Goal: Book appointment/travel/reservation

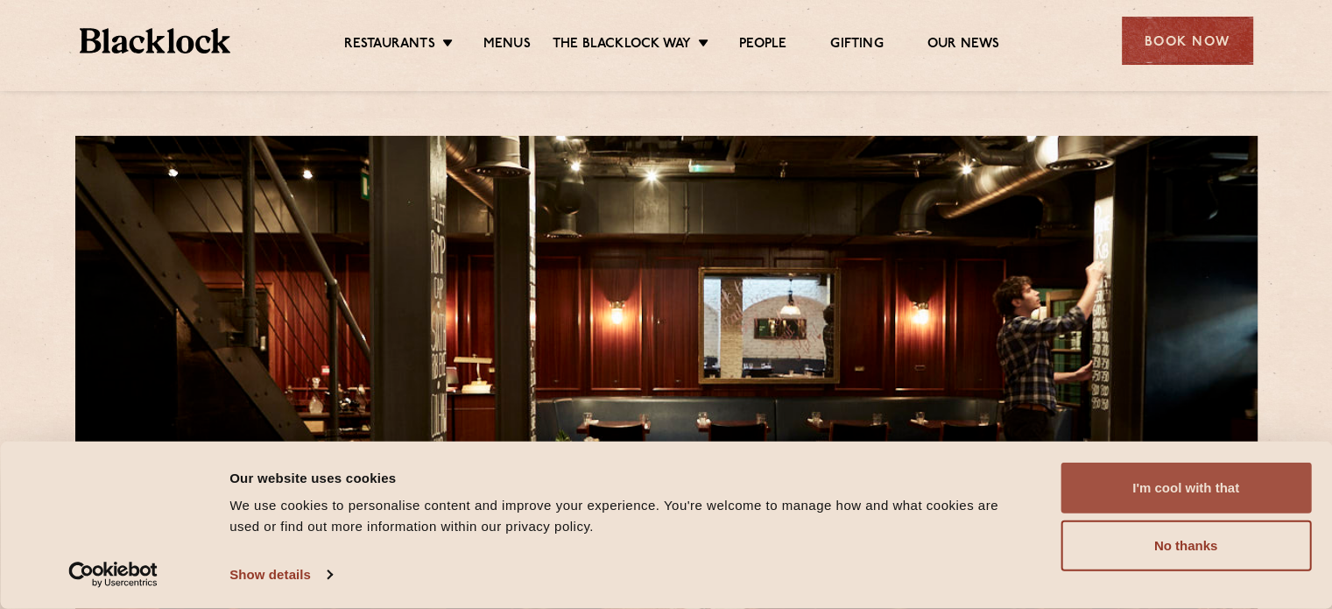
click at [1210, 483] on button "I'm cool with that" at bounding box center [1186, 487] width 250 height 51
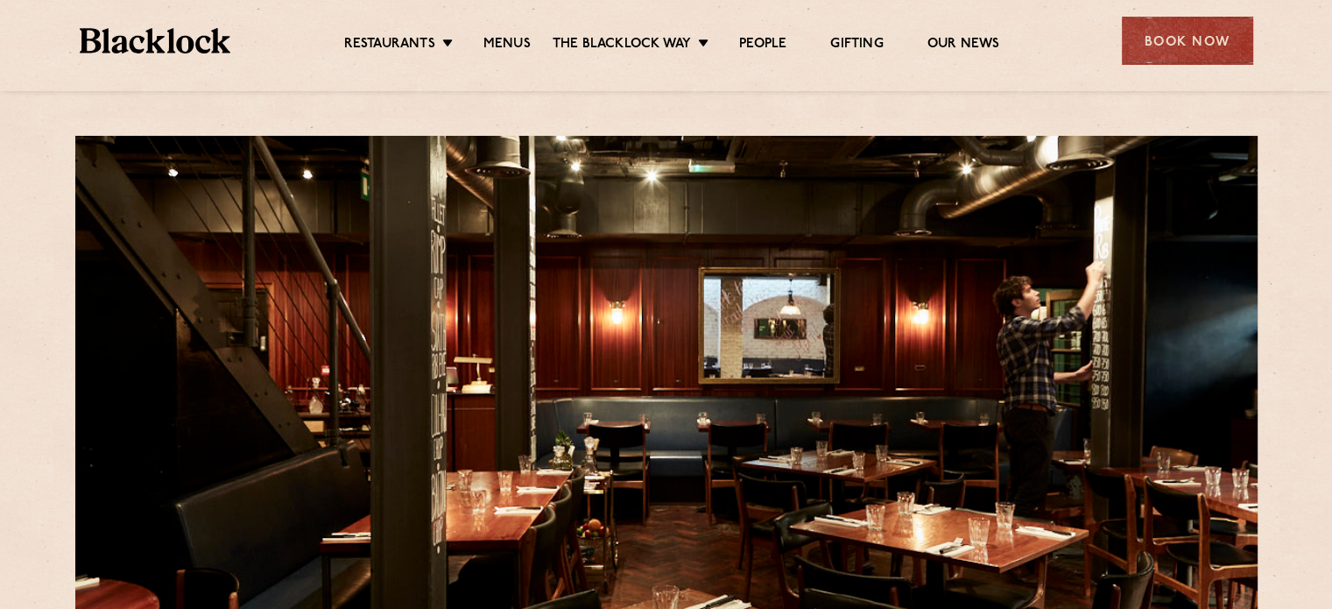
click at [1210, 483] on button "I'm cool with that" at bounding box center [1186, 487] width 250 height 51
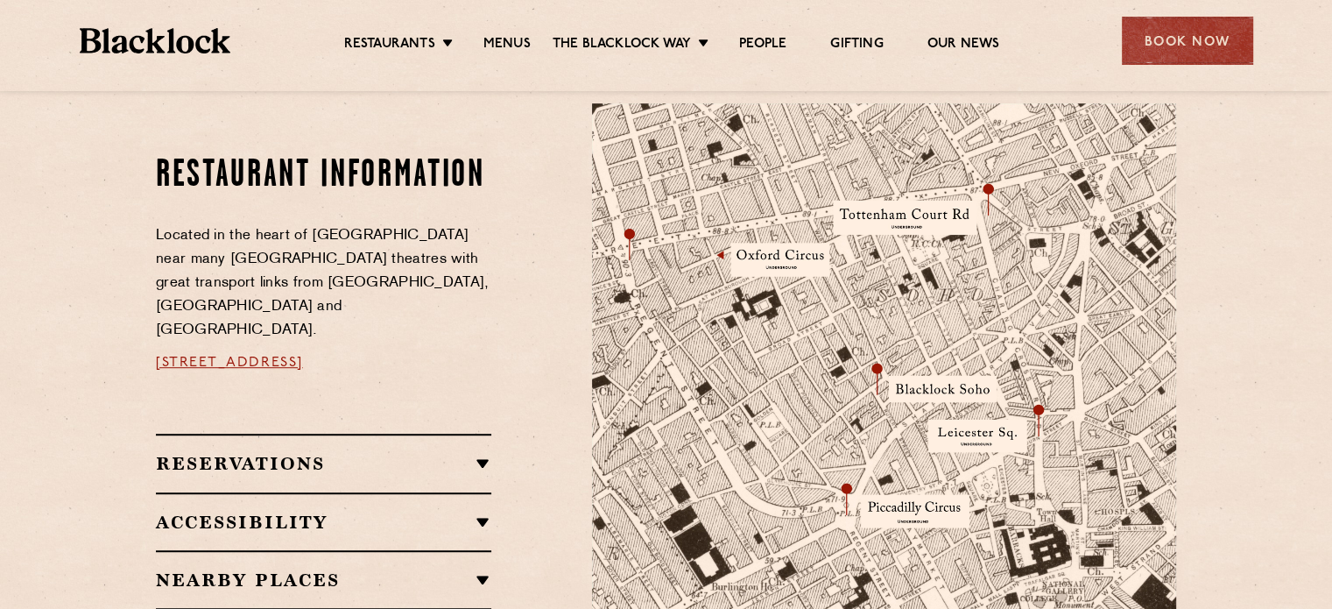
scroll to position [965, 0]
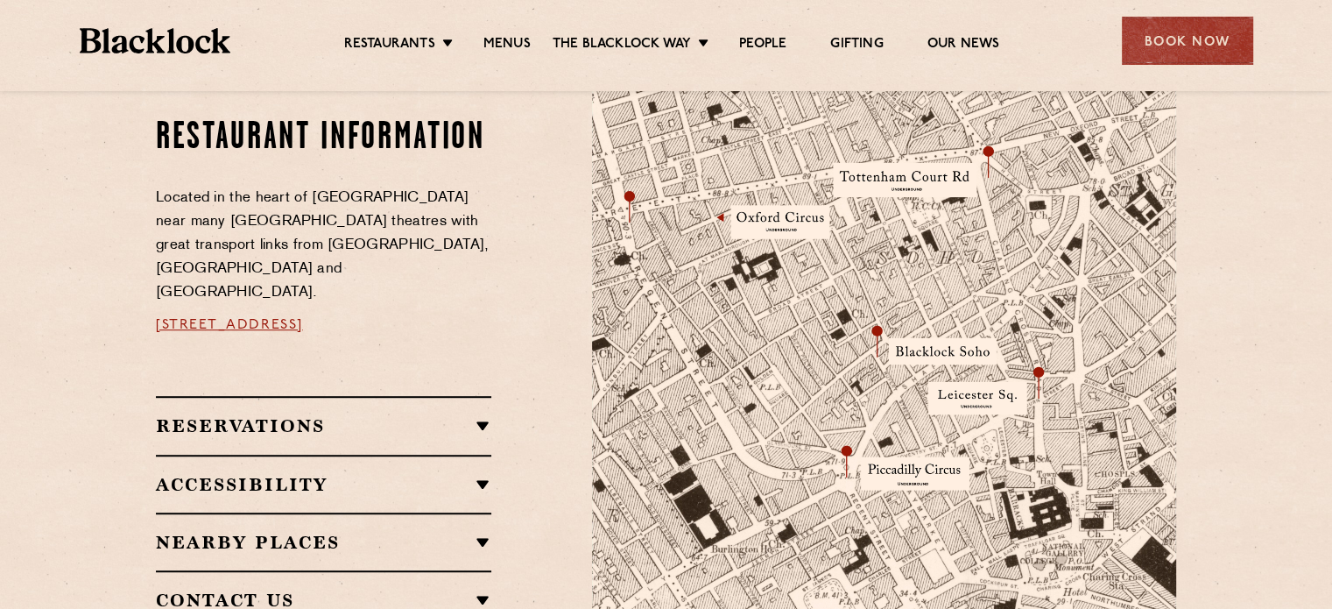
click at [475, 415] on h2 "Reservations" at bounding box center [323, 425] width 335 height 21
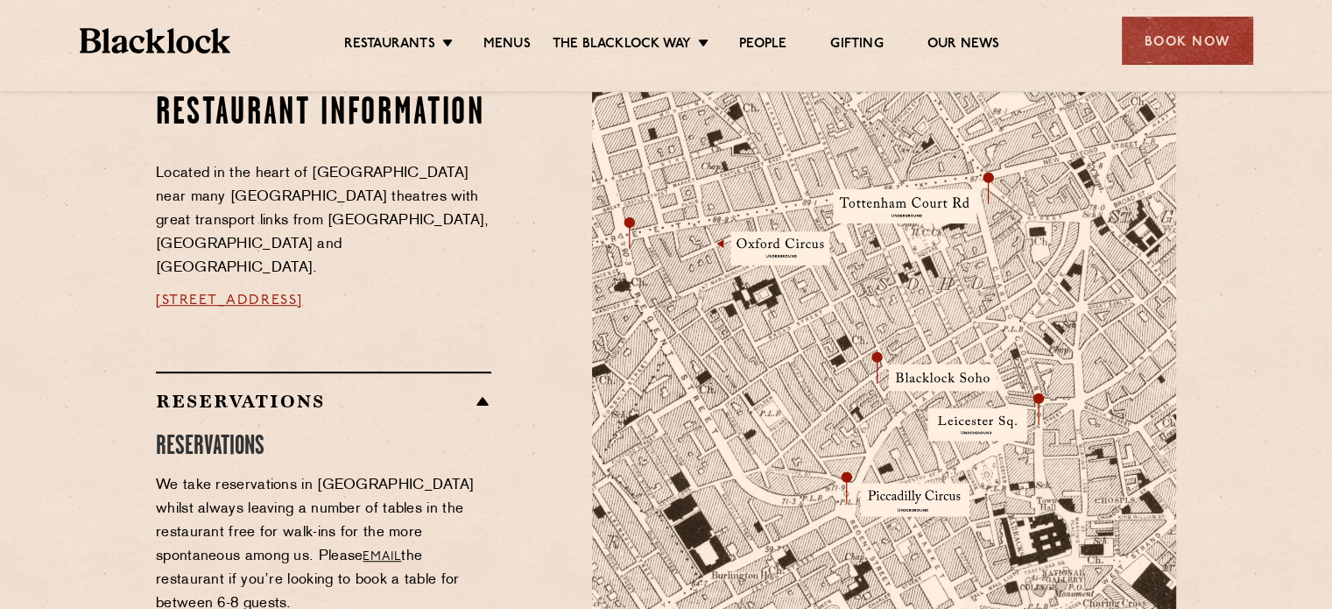
scroll to position [955, 0]
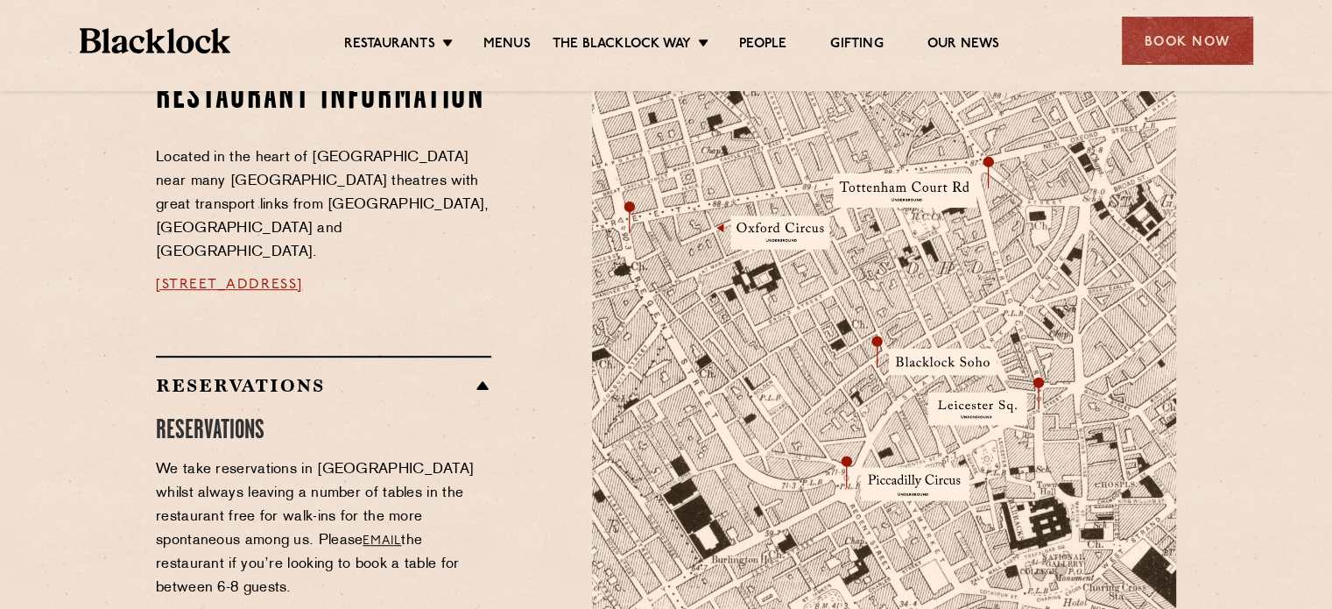
click at [718, 228] on img at bounding box center [884, 383] width 584 height 615
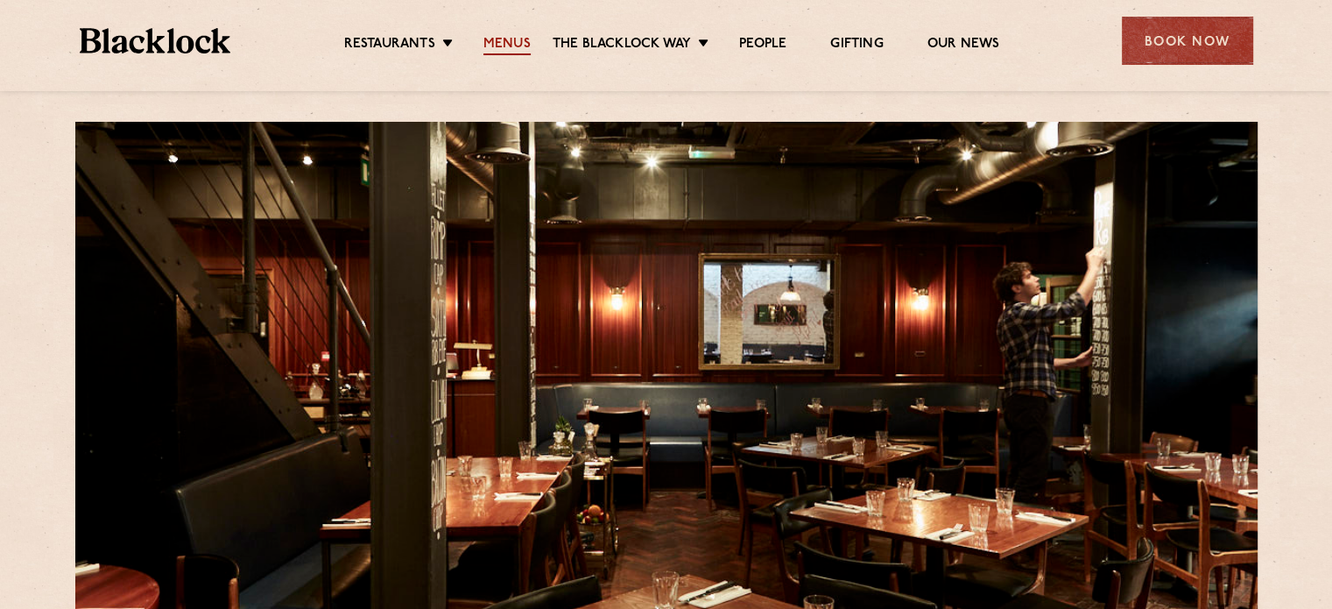
scroll to position [0, 0]
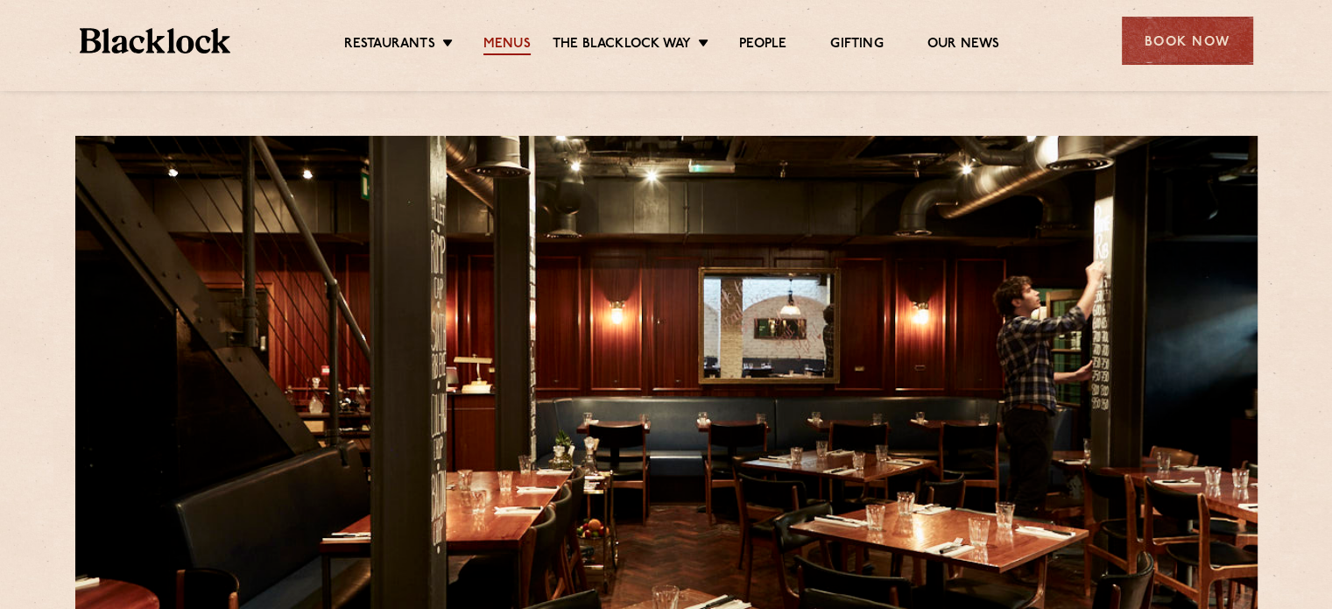
click at [507, 38] on link "Menus" at bounding box center [506, 45] width 47 height 19
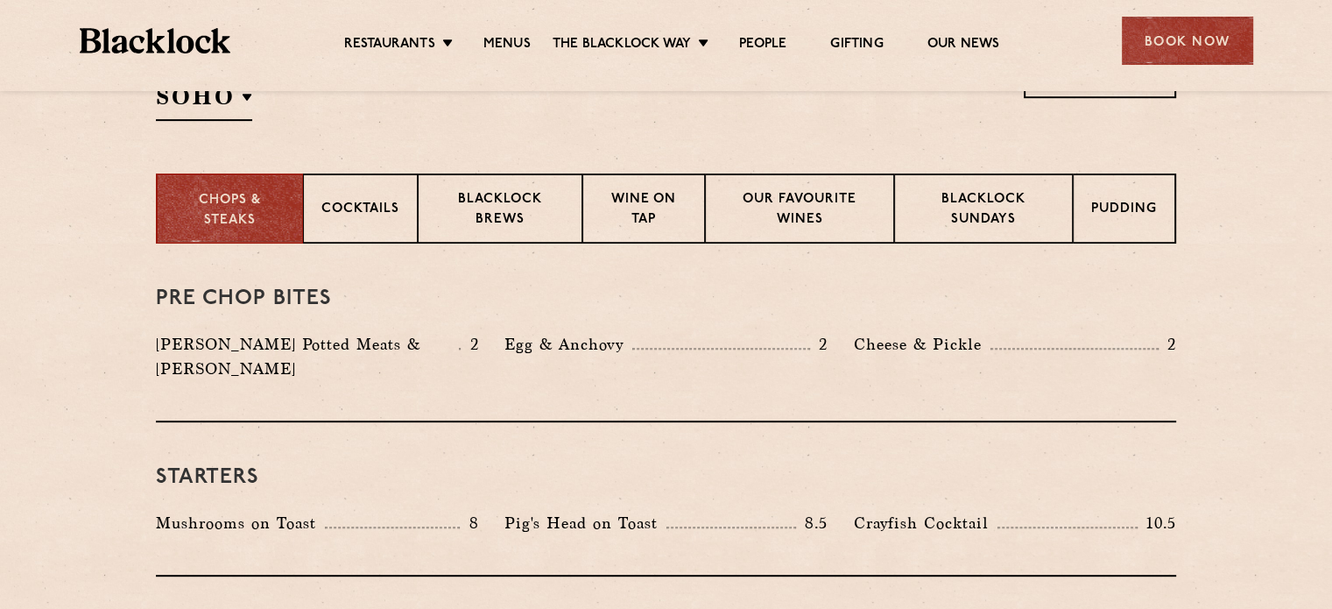
scroll to position [671, 0]
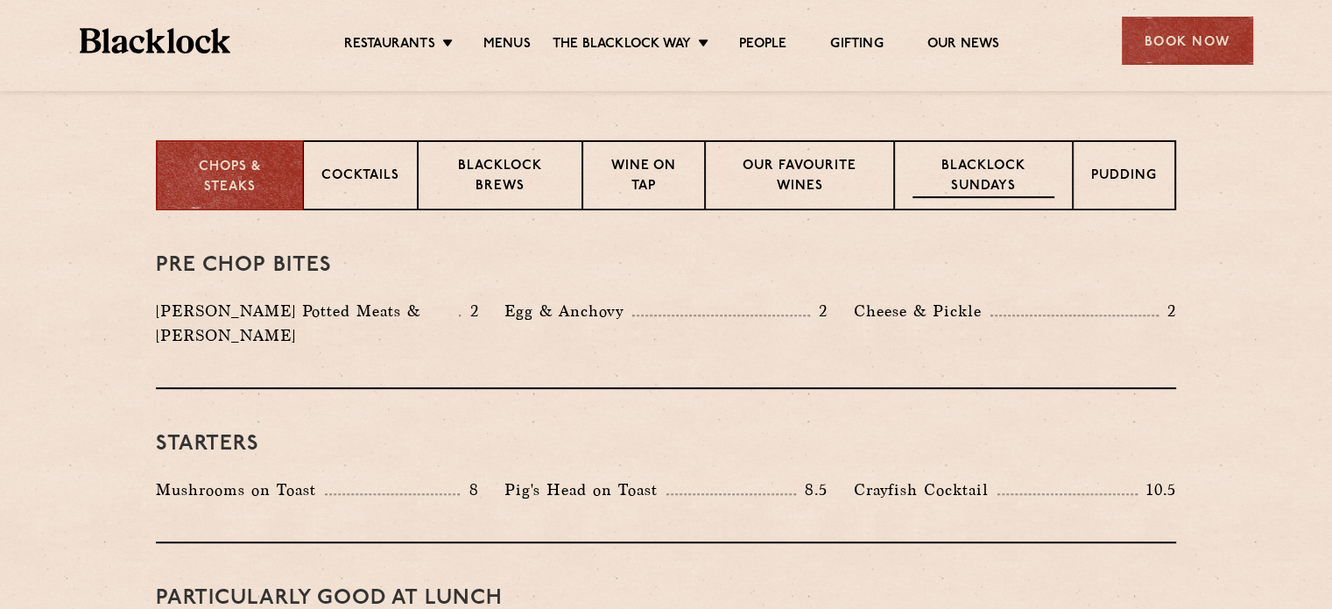
click at [968, 166] on p "Blacklock Sundays" at bounding box center [984, 177] width 142 height 41
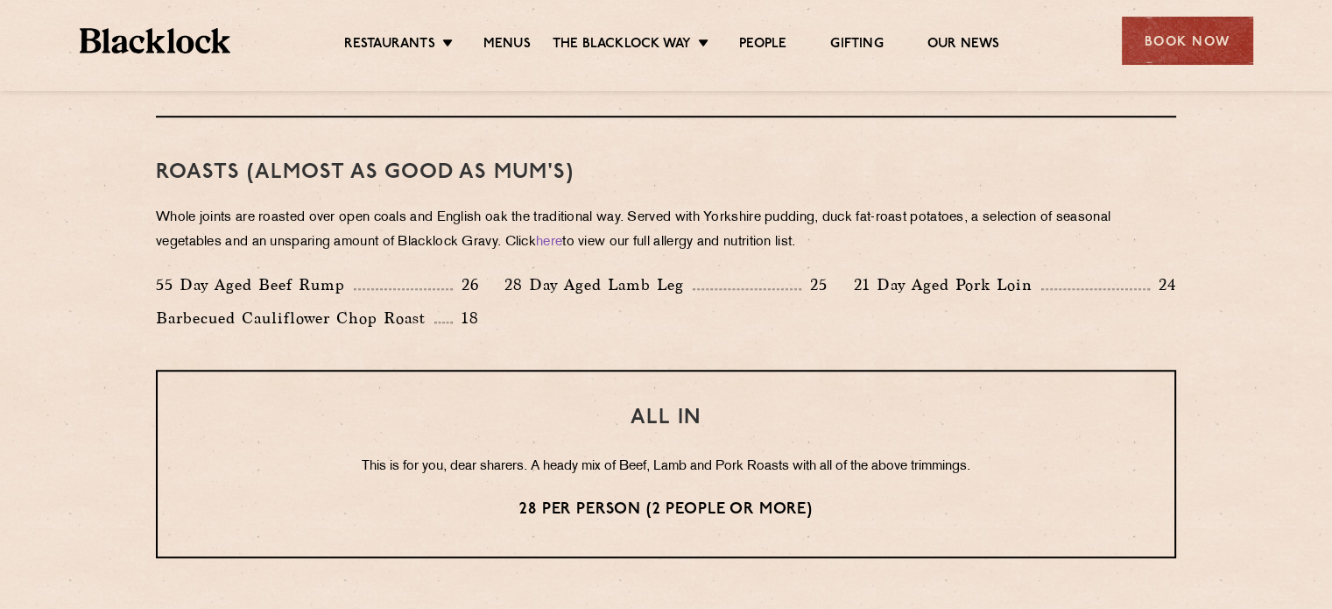
scroll to position [1231, 0]
click at [830, 253] on div "Roasts (Almost as good as Mum's) Whole joints are roasted over open coals and E…" at bounding box center [666, 242] width 1020 height 252
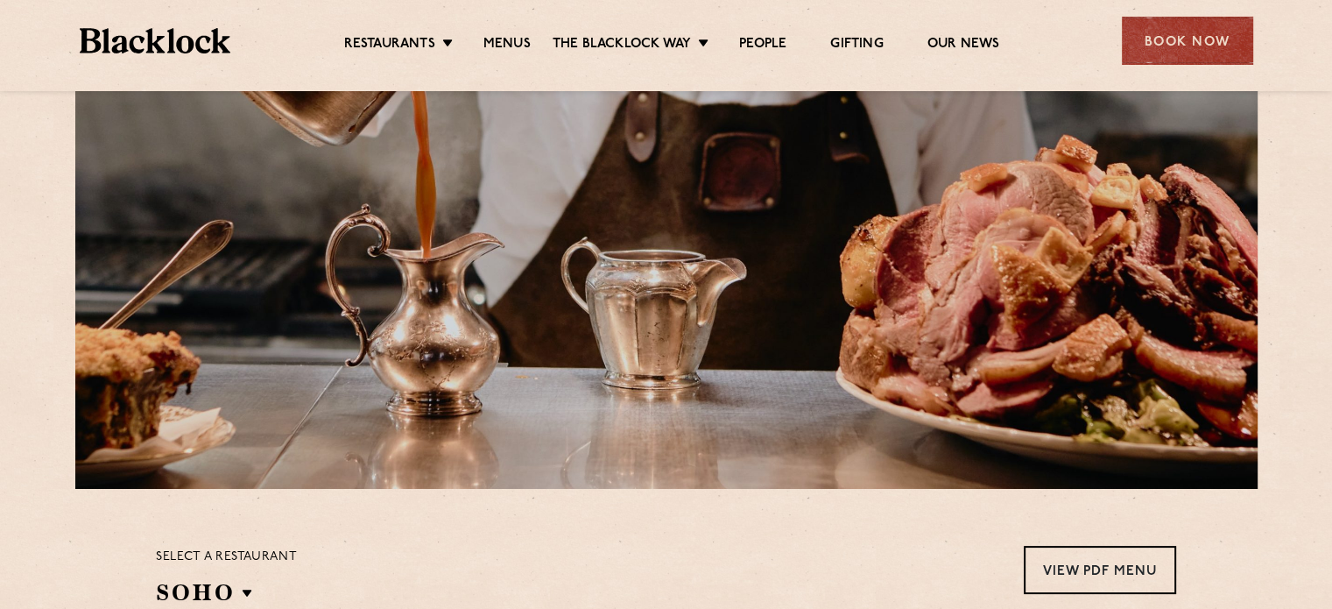
scroll to position [109, 0]
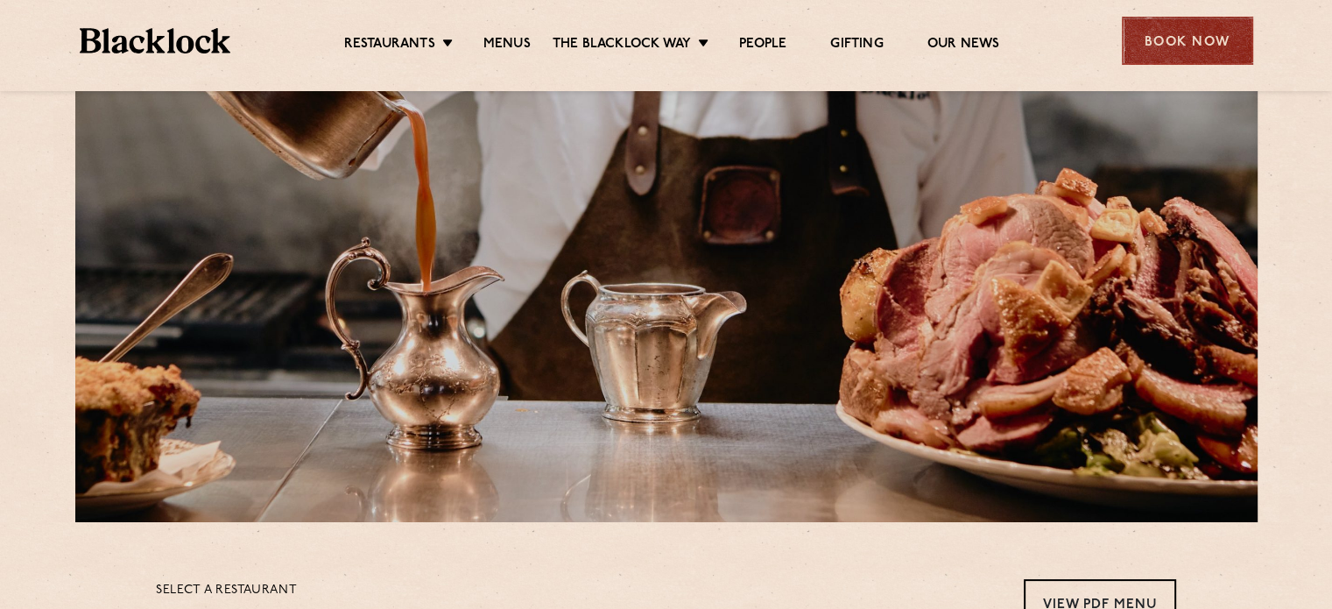
click at [1195, 32] on div "Book Now" at bounding box center [1187, 41] width 131 height 48
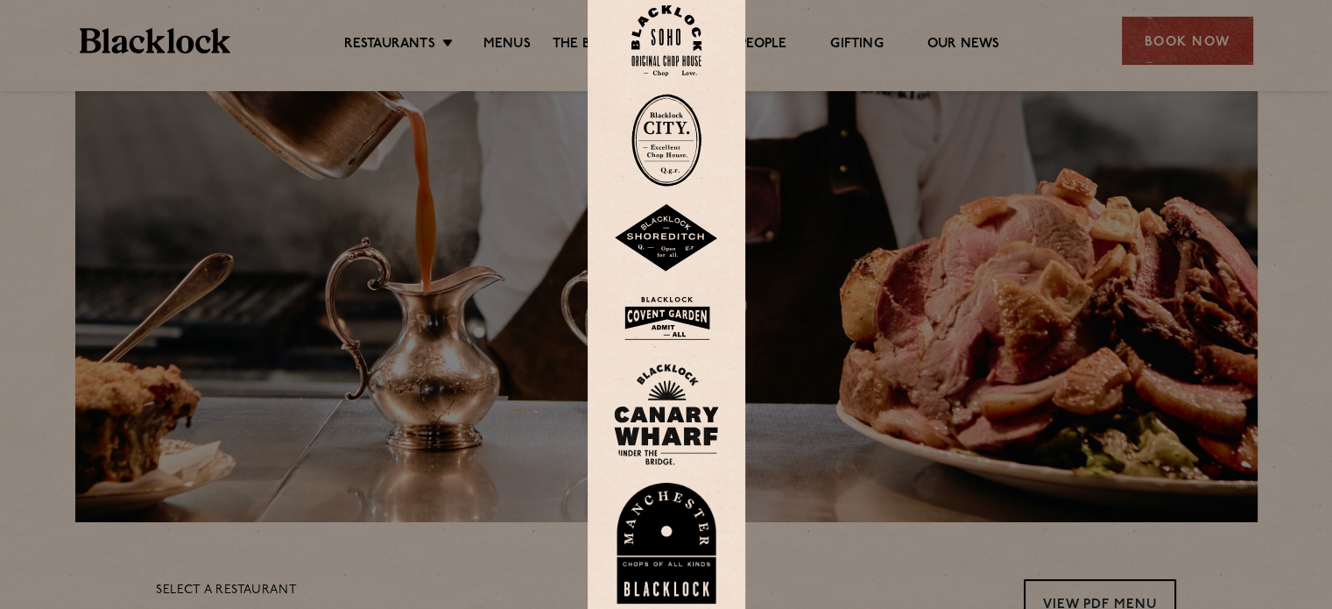
click at [670, 48] on img at bounding box center [666, 40] width 70 height 71
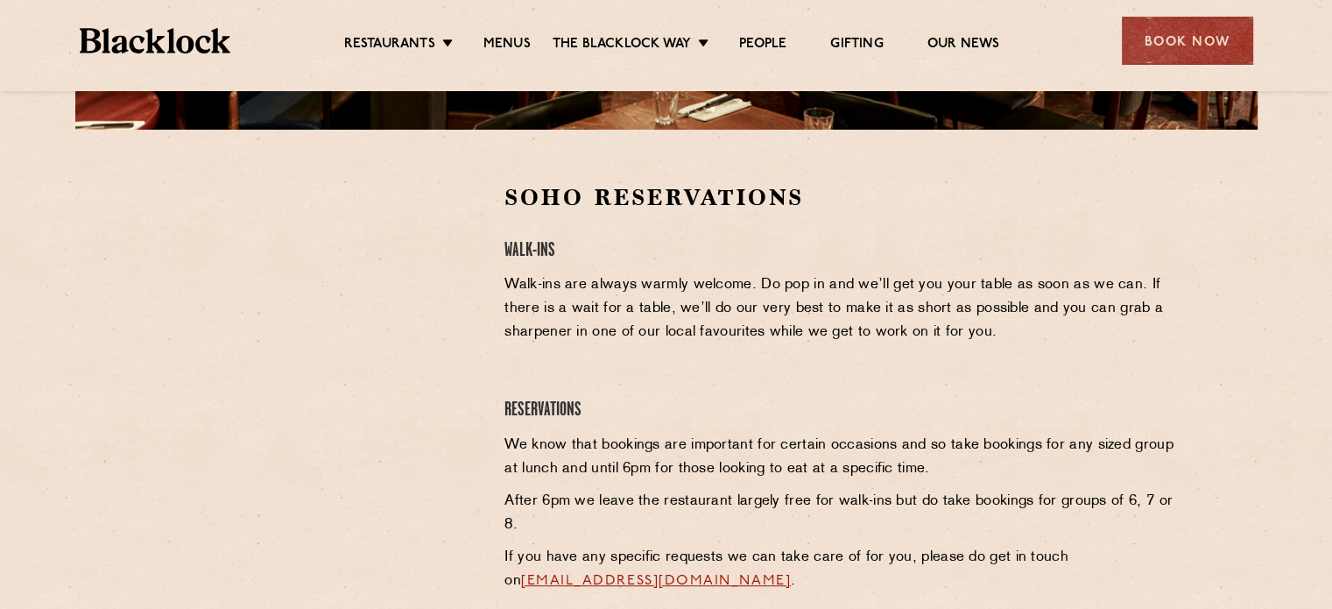
scroll to position [501, 0]
click at [436, 311] on div at bounding box center [317, 314] width 322 height 264
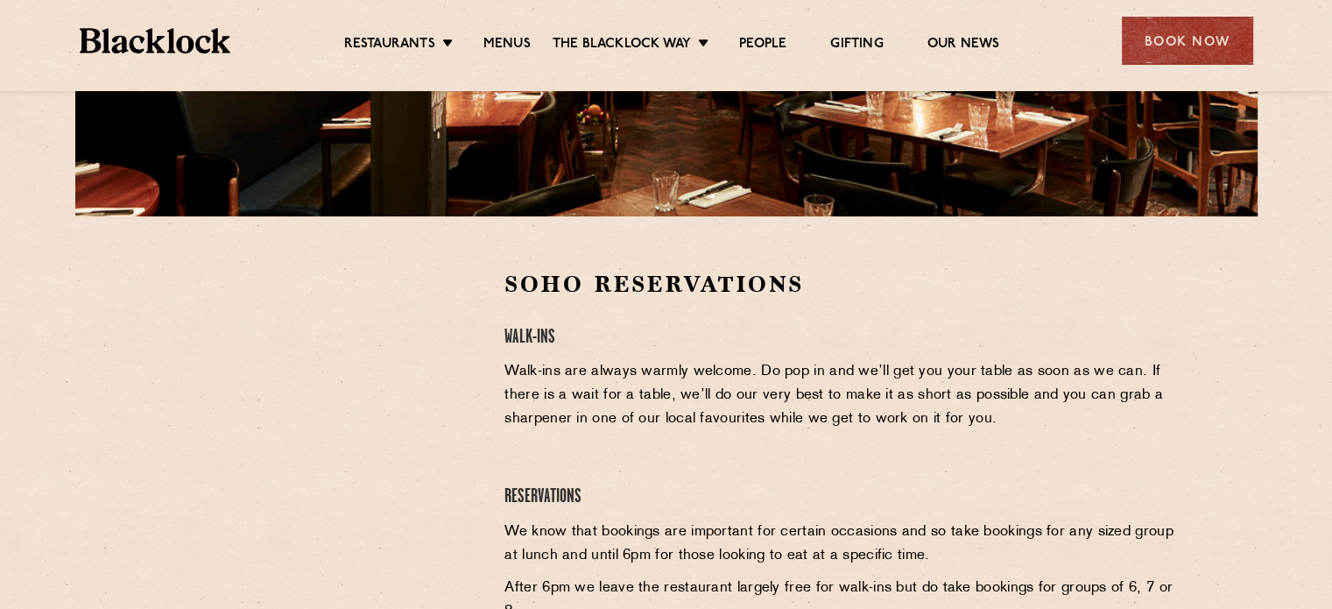
scroll to position [381, 0]
